Goal: Browse casually

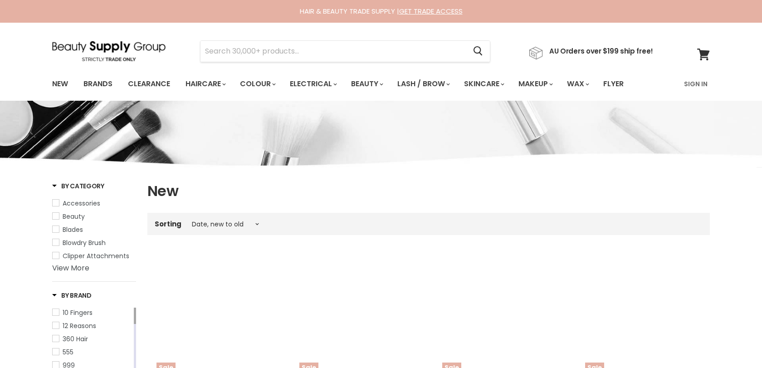
select select "created-descending"
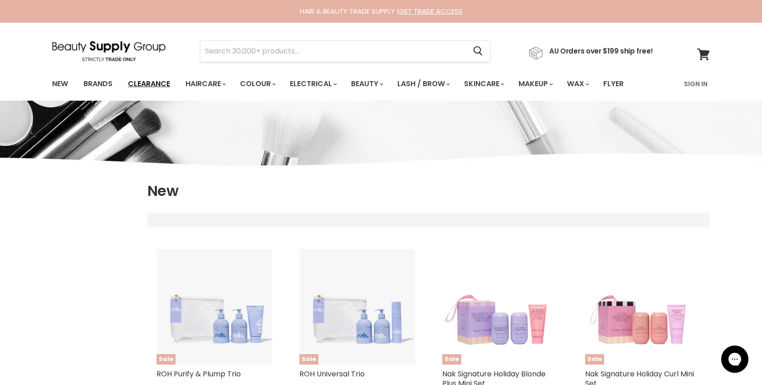
select select "created-descending"
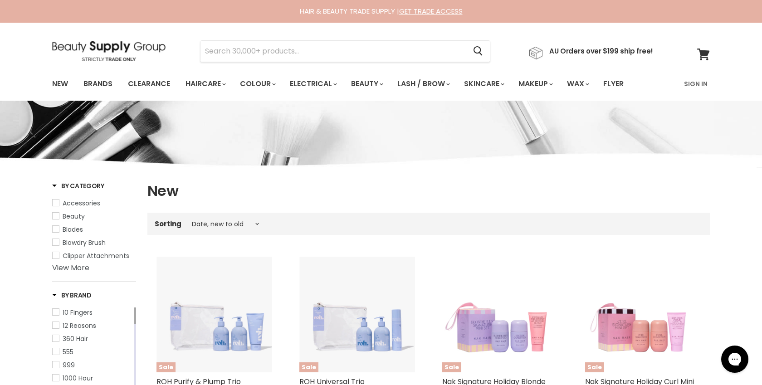
click at [133, 49] on img at bounding box center [108, 51] width 113 height 20
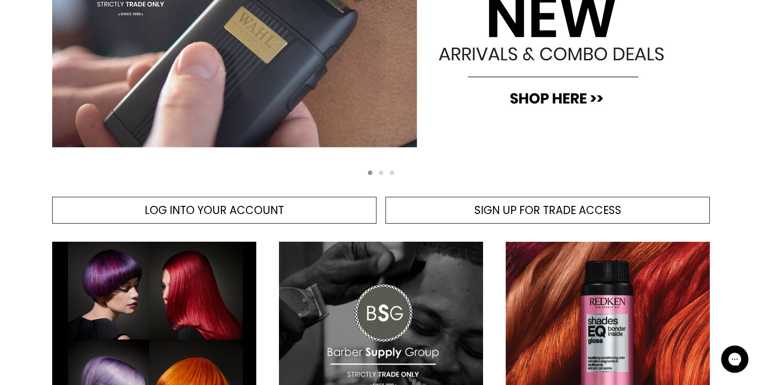
scroll to position [252, 0]
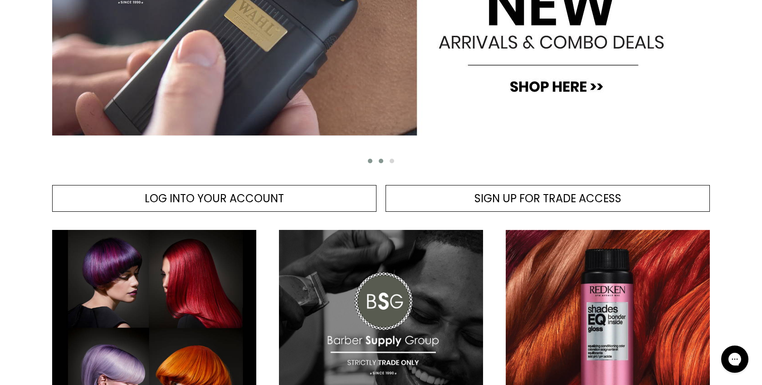
click at [383, 161] on span "Main content" at bounding box center [381, 161] width 5 height 5
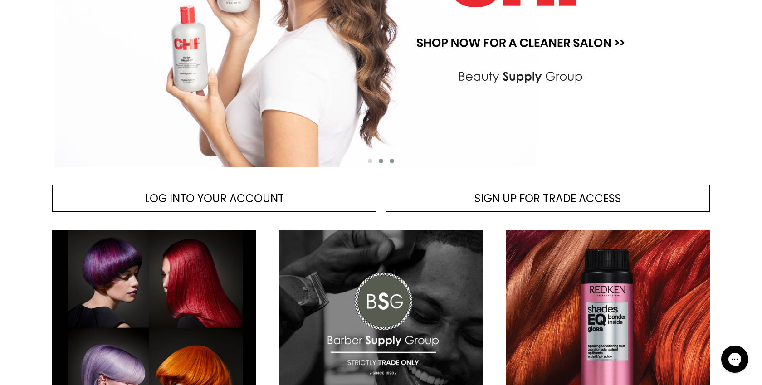
click at [393, 159] on span "Main content" at bounding box center [392, 161] width 5 height 5
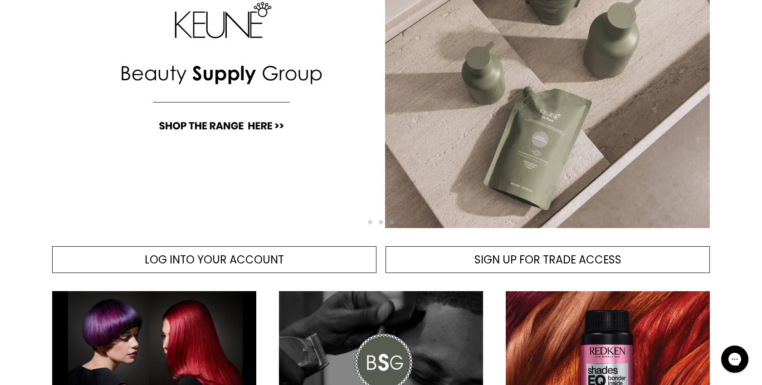
scroll to position [141, 0]
